Goal: Book appointment/travel/reservation

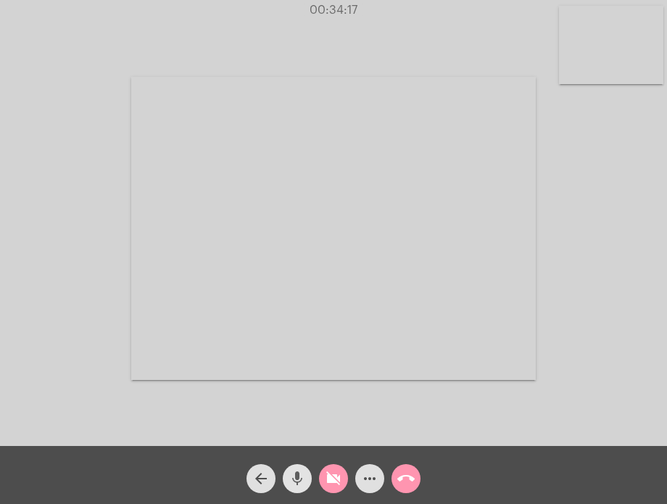
click at [295, 477] on mat-icon "mic" at bounding box center [296, 477] width 17 height 17
click at [295, 477] on mat-icon "mic_off" at bounding box center [296, 477] width 17 height 17
click at [329, 467] on span "videocam_off" at bounding box center [333, 478] width 17 height 29
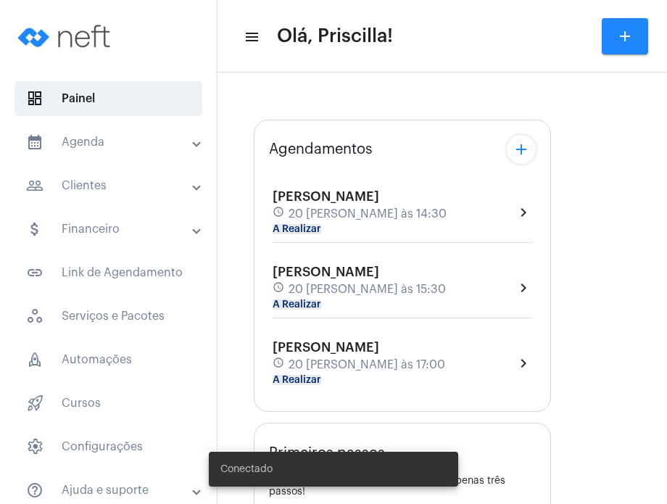
type input "[URL][DOMAIN_NAME][PERSON_NAME][PERSON_NAME]"
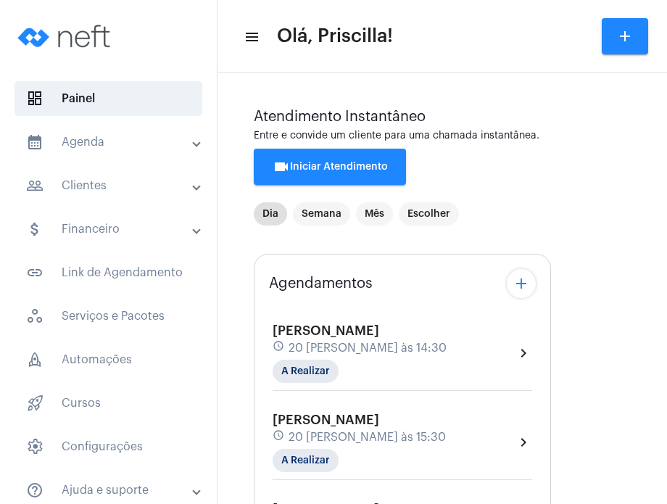
click at [154, 141] on mat-panel-title "calendar_month_outlined Agenda" at bounding box center [109, 141] width 167 height 17
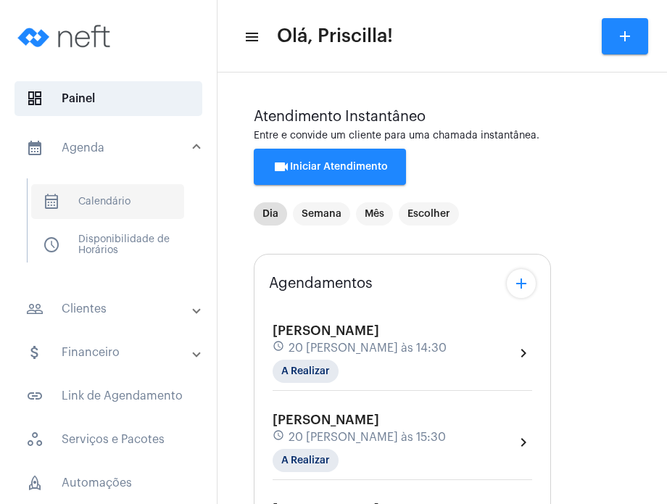
click at [119, 202] on span "calendar_month_outlined Calendário" at bounding box center [107, 201] width 153 height 35
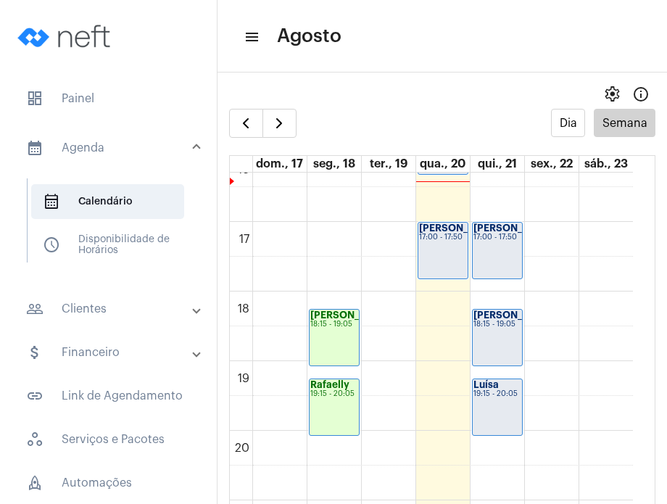
scroll to position [1156, 0]
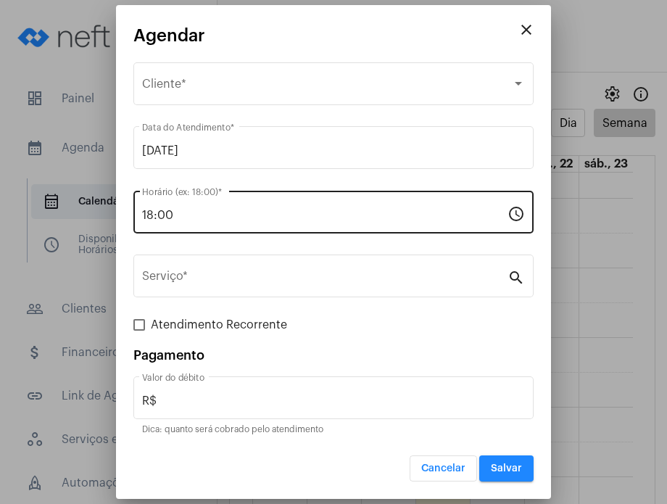
click at [287, 204] on div "18:00 Horário (ex: 18:00) *" at bounding box center [324, 211] width 365 height 46
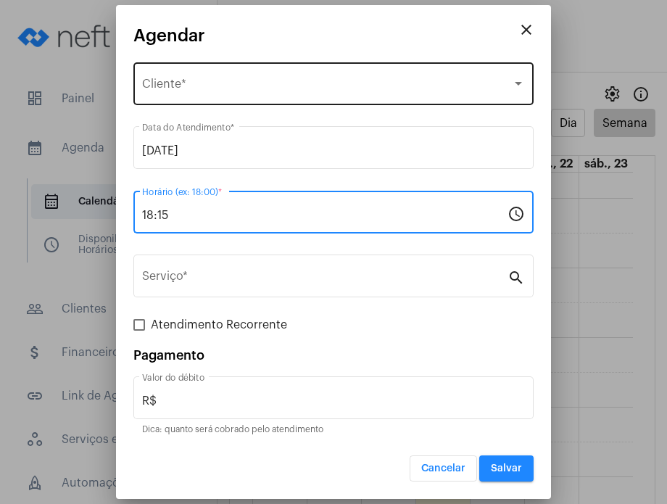
type input "18:15"
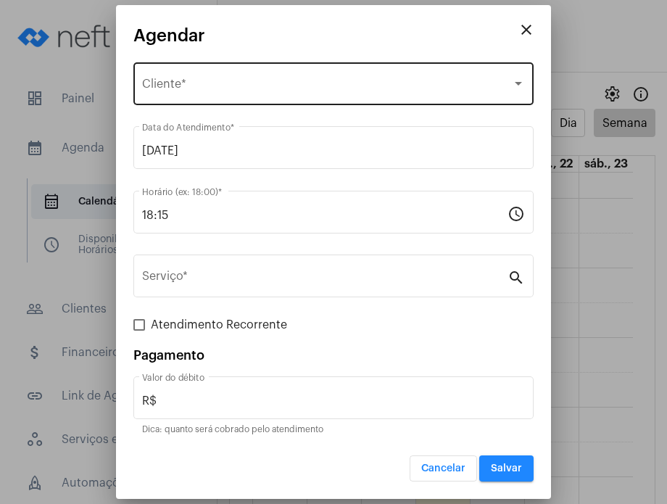
click at [228, 75] on div "Selecione o Cliente Cliente *" at bounding box center [333, 82] width 383 height 46
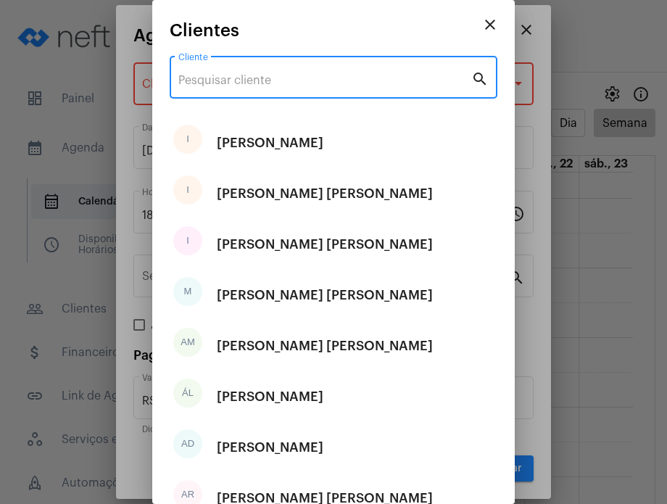
click at [228, 75] on input "Cliente" at bounding box center [324, 80] width 293 height 13
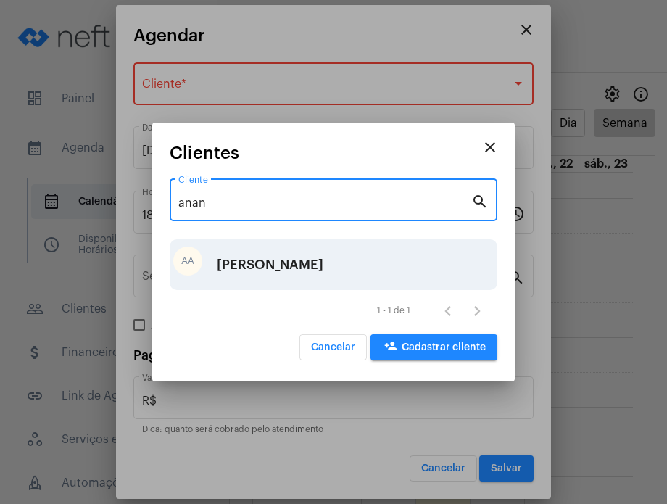
type input "anan"
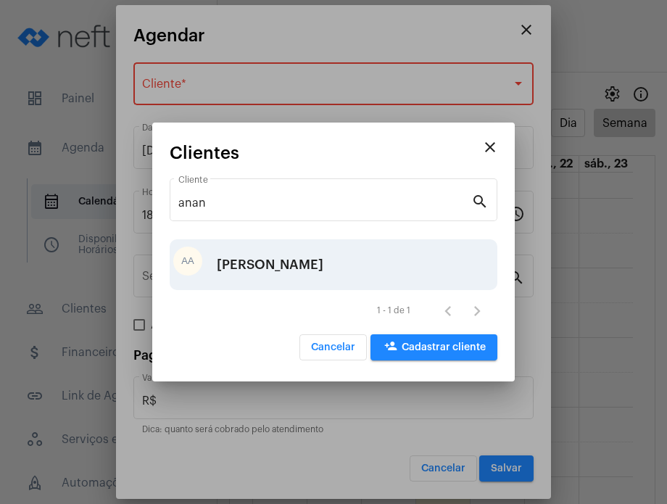
click at [255, 263] on div "[PERSON_NAME]" at bounding box center [270, 264] width 107 height 43
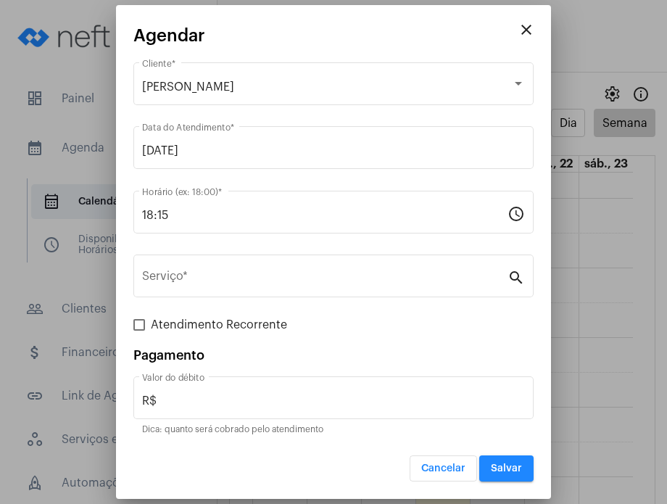
click at [255, 263] on div "Serviço *" at bounding box center [324, 274] width 365 height 46
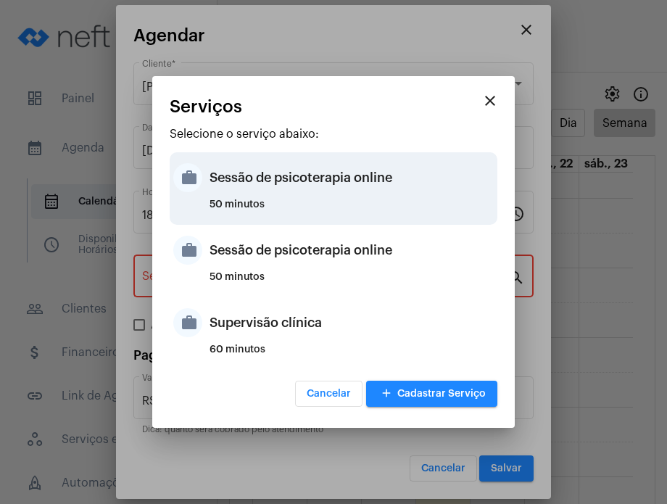
click at [267, 170] on div "Sessão de psicoterapia online" at bounding box center [351, 177] width 284 height 43
type input "Sessão de psicoterapia online"
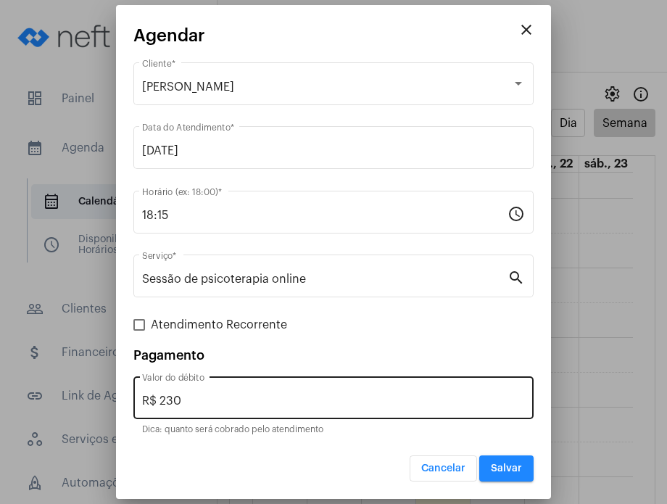
click at [380, 409] on div "R$ 230 Valor do débito" at bounding box center [333, 396] width 383 height 46
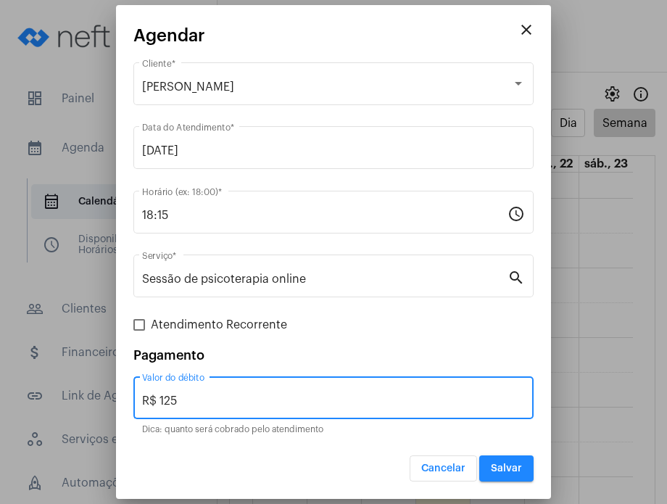
type input "R$ 125"
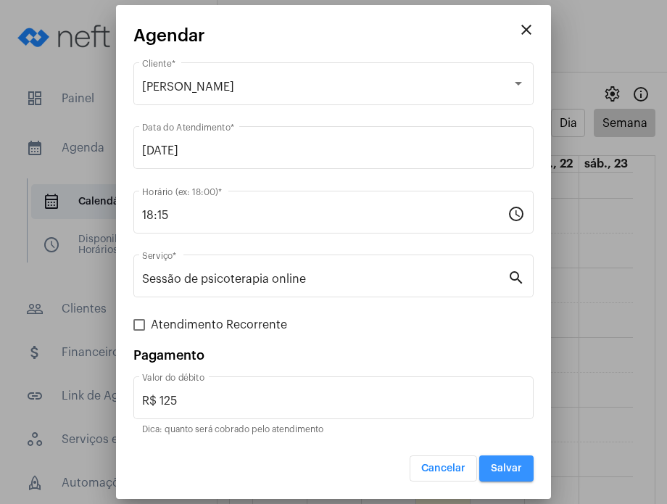
click at [500, 473] on button "Salvar" at bounding box center [506, 468] width 54 height 26
